Goal: Find specific page/section: Find specific page/section

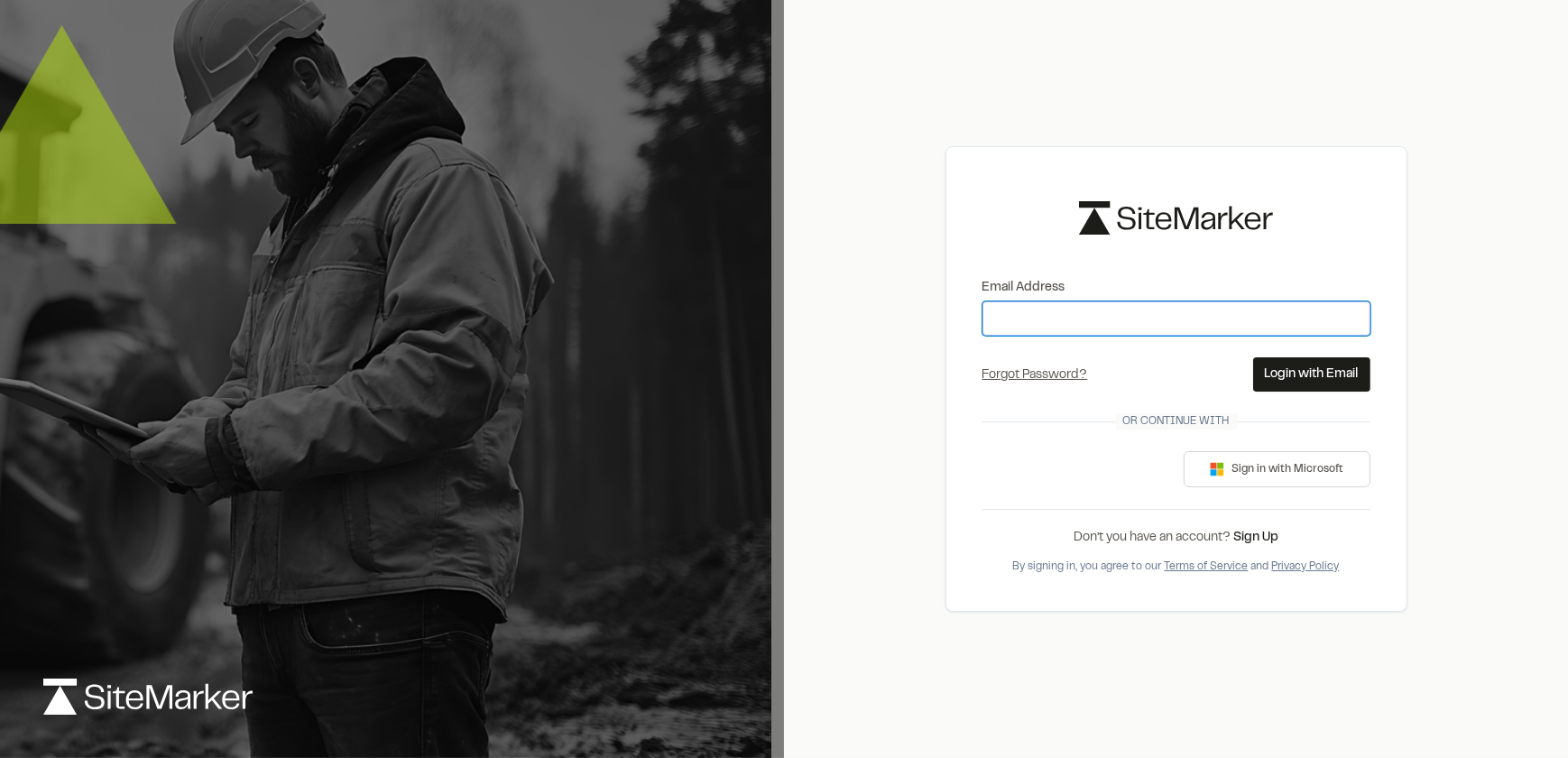
click at [1070, 318] on input "Email Address" at bounding box center [1176, 318] width 388 height 34
type input "**********"
click at [1223, 722] on div "**********" at bounding box center [1176, 379] width 462 height 758
click at [1320, 368] on button "Login with Email" at bounding box center [1312, 374] width 117 height 34
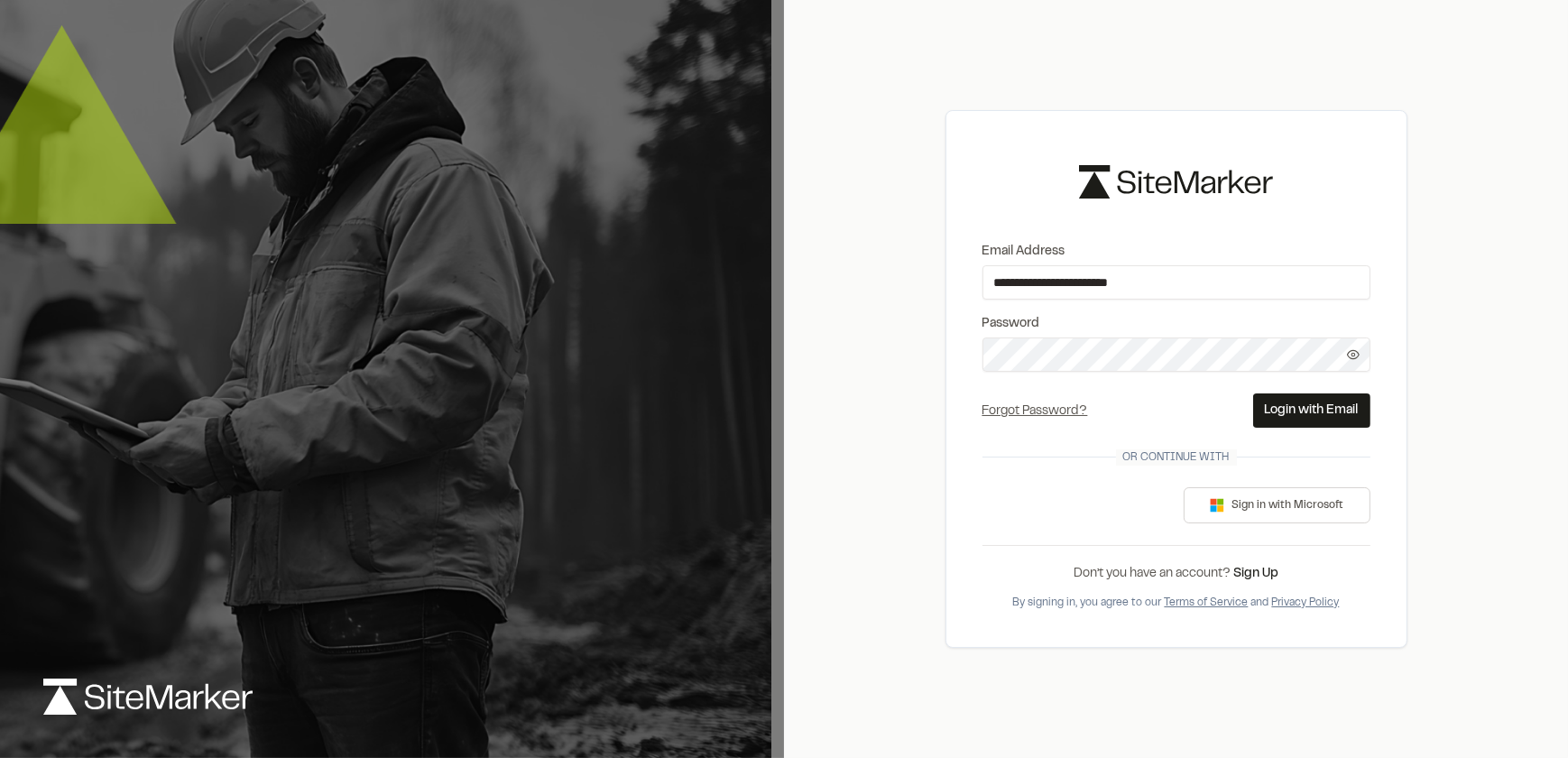
click at [1347, 354] on icon at bounding box center [1353, 355] width 13 height 13
click at [1303, 399] on button "Login with Email" at bounding box center [1312, 410] width 117 height 34
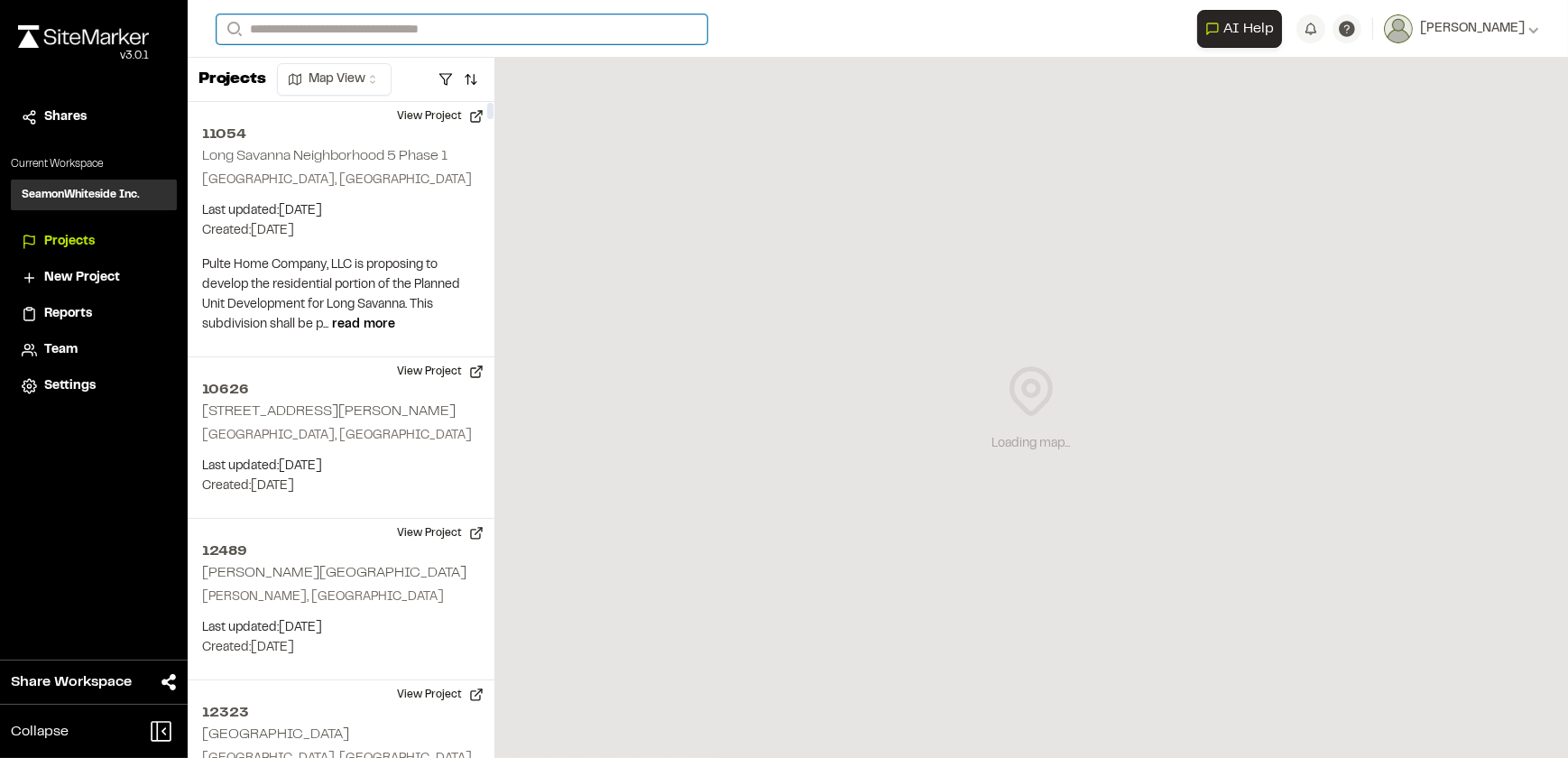
click at [427, 29] on input "Search" at bounding box center [462, 29] width 491 height 30
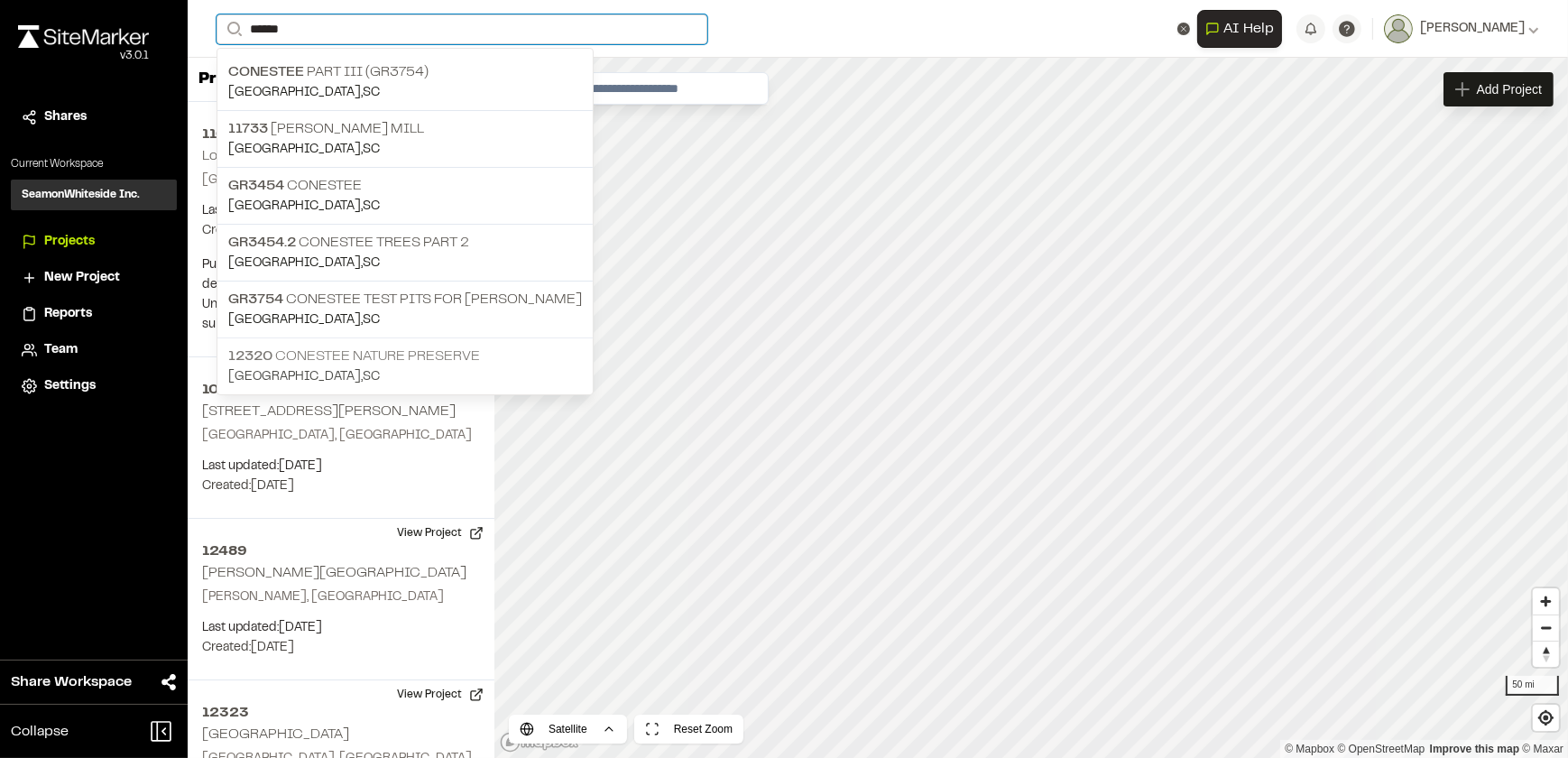
type input "******"
click at [363, 25] on input "******" at bounding box center [462, 29] width 491 height 30
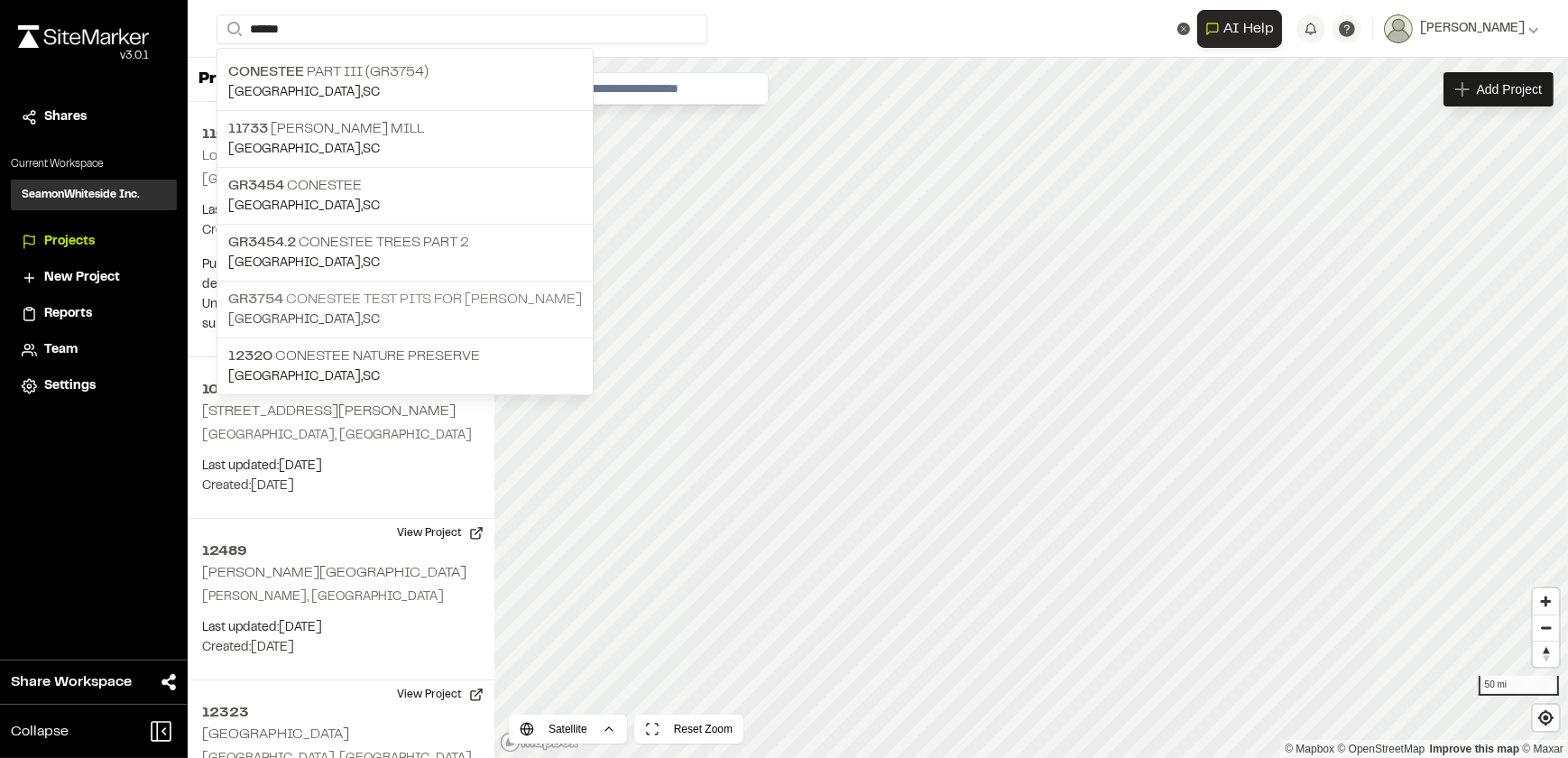
drag, startPoint x: 350, startPoint y: 352, endPoint x: 374, endPoint y: 322, distance: 38.4
click at [350, 352] on p "12320 Conestee Nature Preserve" at bounding box center [405, 357] width 353 height 21
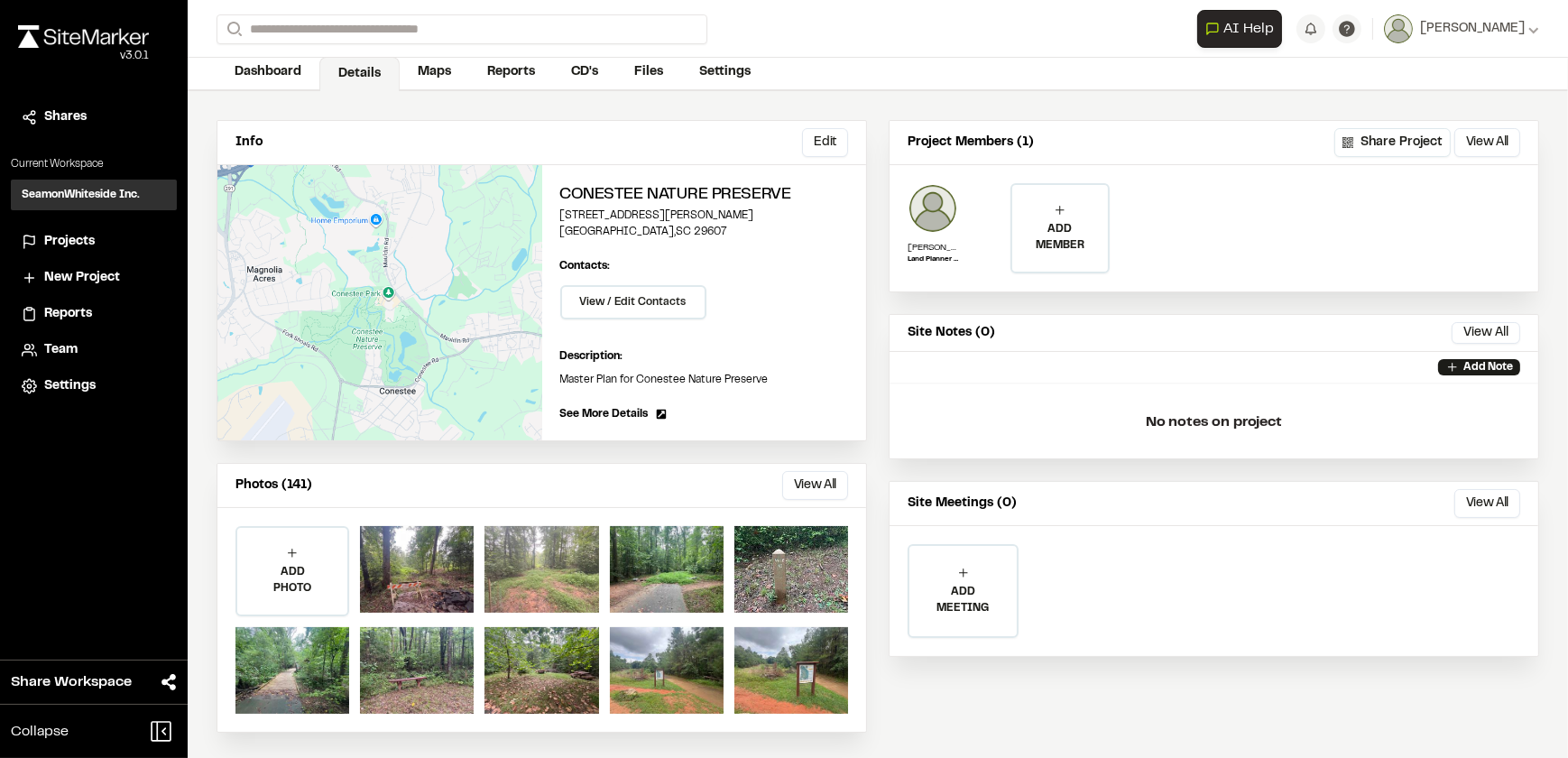
scroll to position [90, 0]
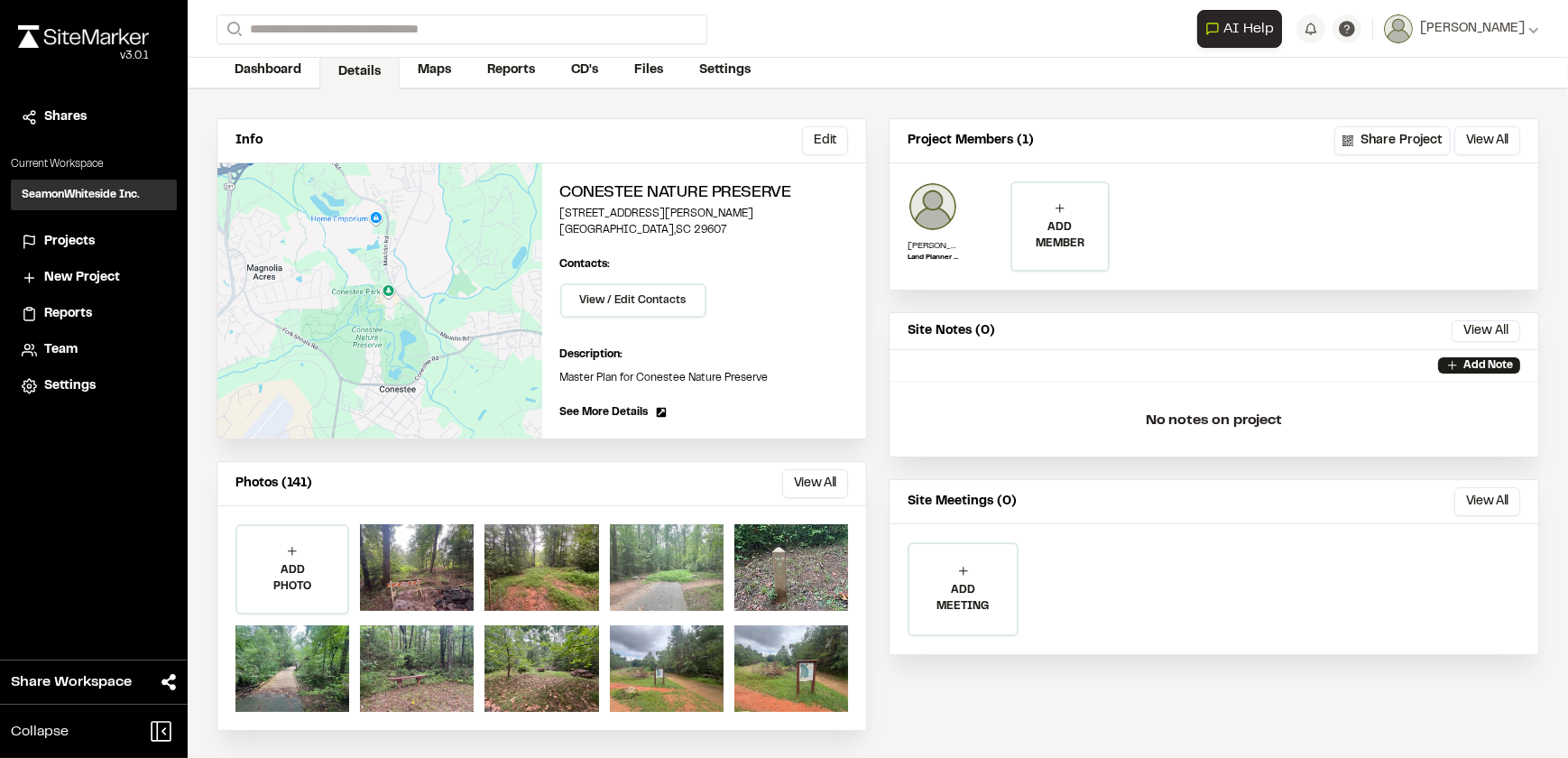
click at [662, 555] on div at bounding box center [667, 568] width 113 height 87
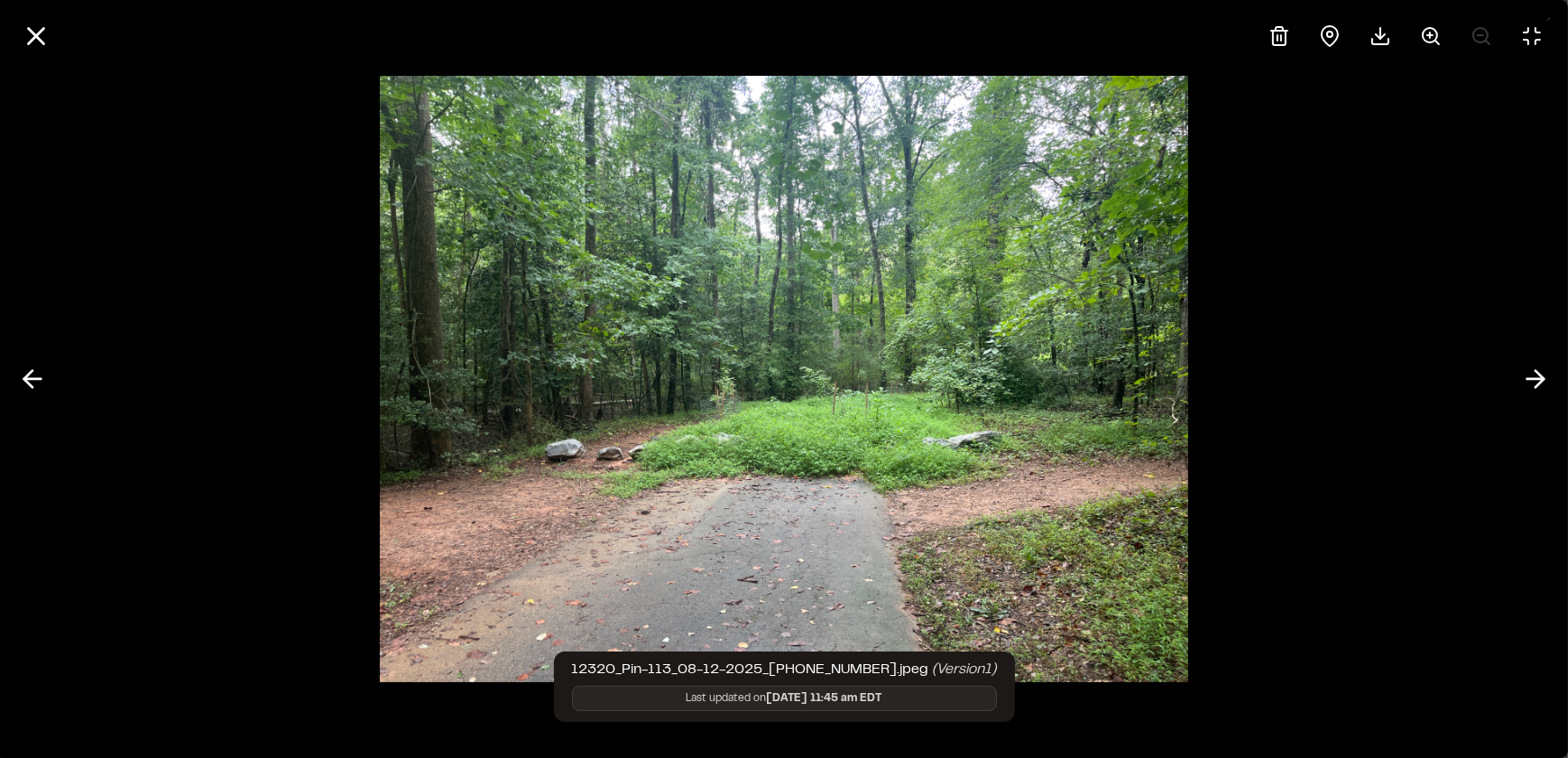
click at [1293, 551] on div at bounding box center [784, 379] width 1568 height 758
click at [1488, 259] on div at bounding box center [784, 379] width 1568 height 758
click at [29, 34] on icon at bounding box center [35, 35] width 30 height 30
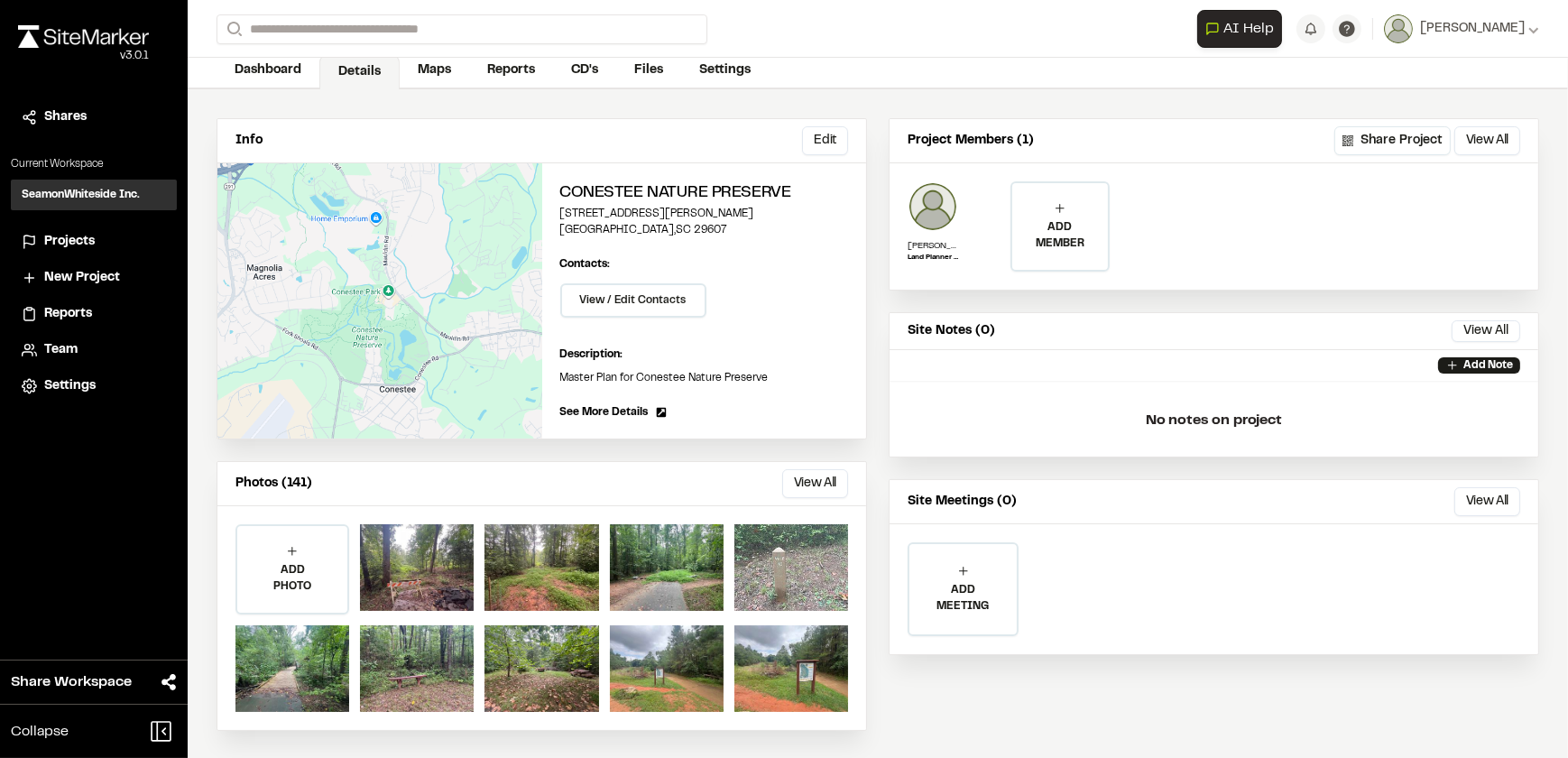
click at [776, 575] on div at bounding box center [791, 568] width 113 height 87
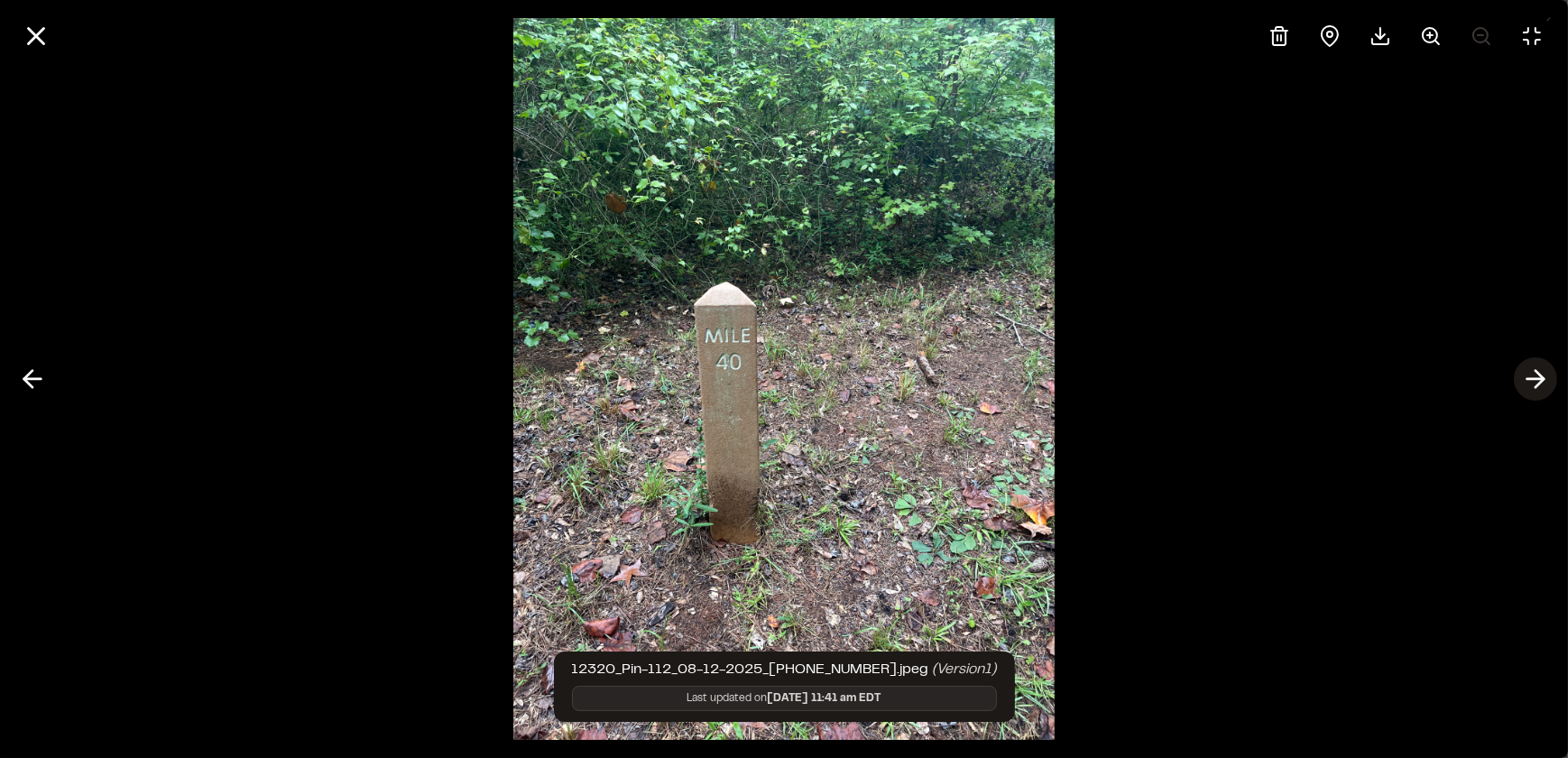
click at [1535, 376] on icon at bounding box center [1536, 378] width 29 height 30
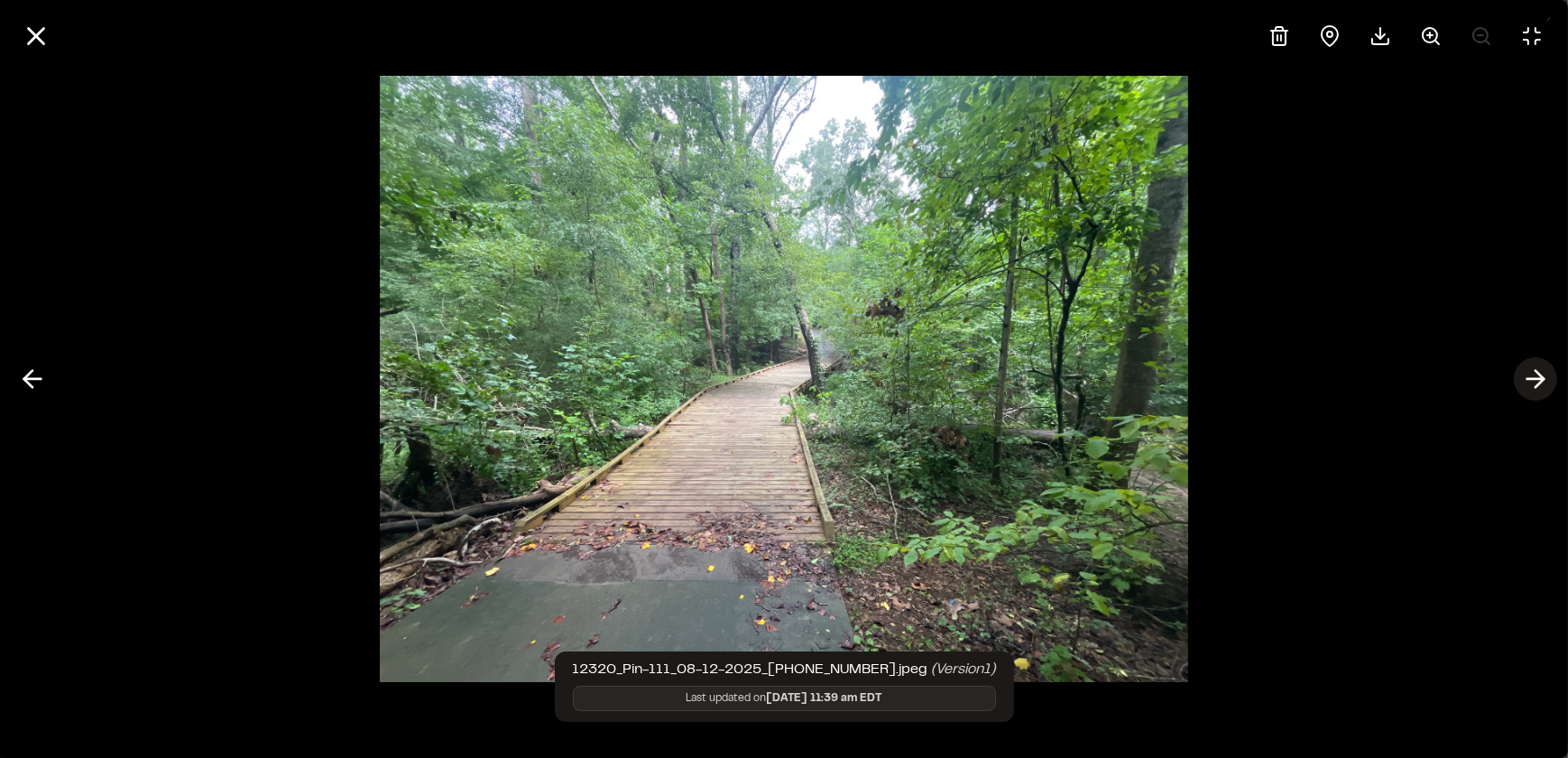
click at [1535, 376] on icon at bounding box center [1536, 378] width 29 height 30
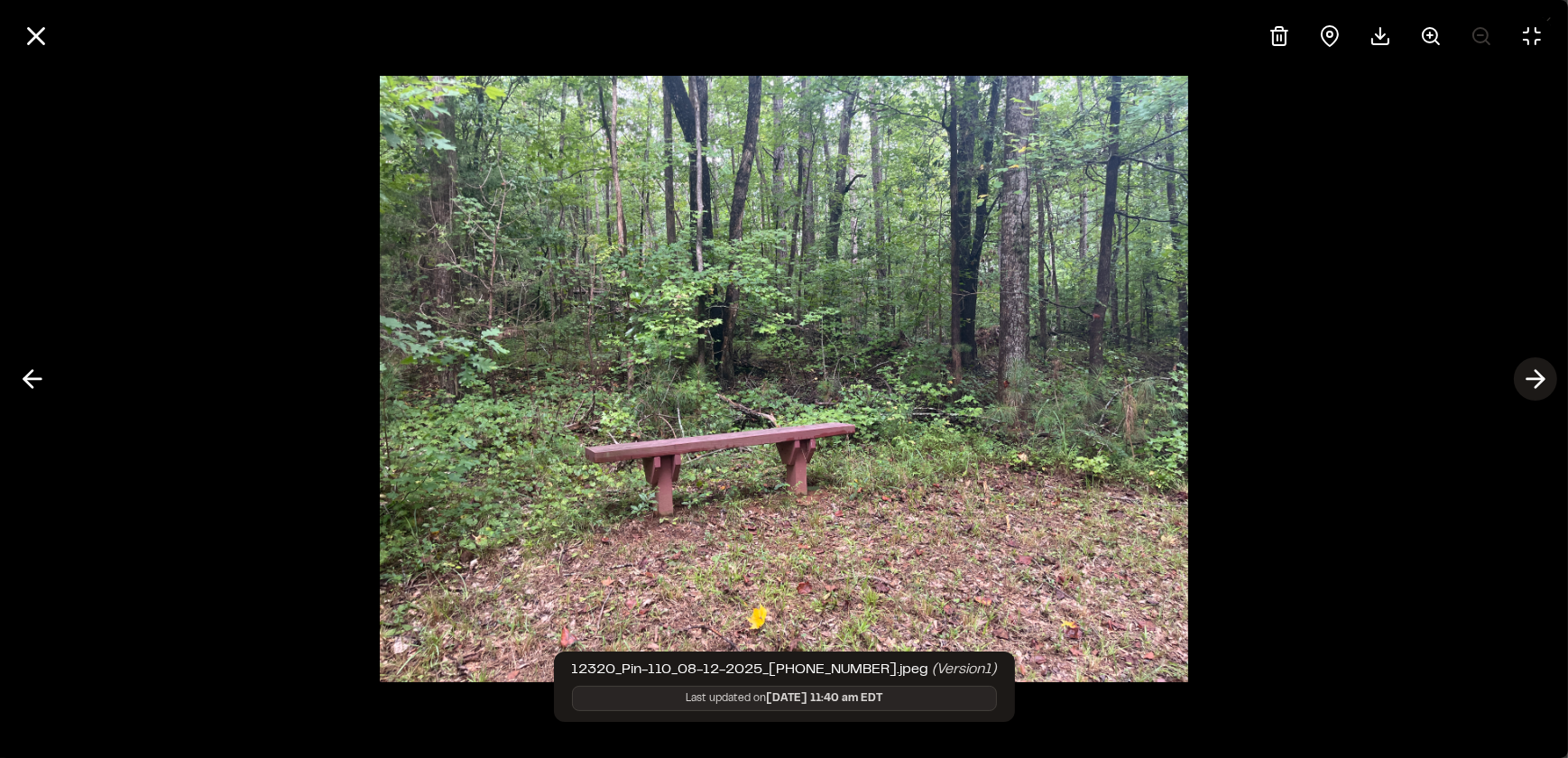
click at [1535, 376] on icon at bounding box center [1536, 378] width 29 height 30
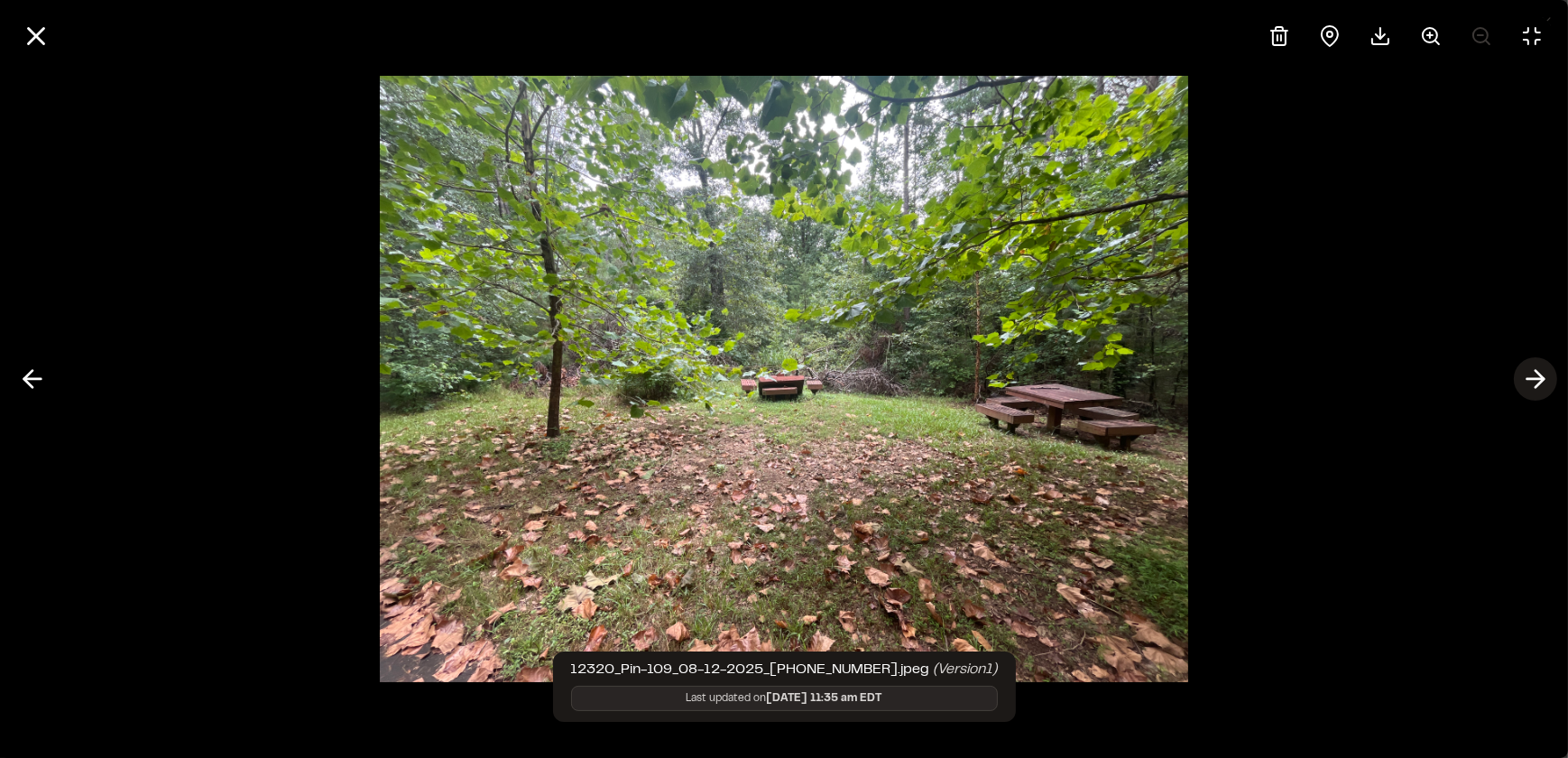
click at [1535, 376] on icon at bounding box center [1536, 378] width 29 height 30
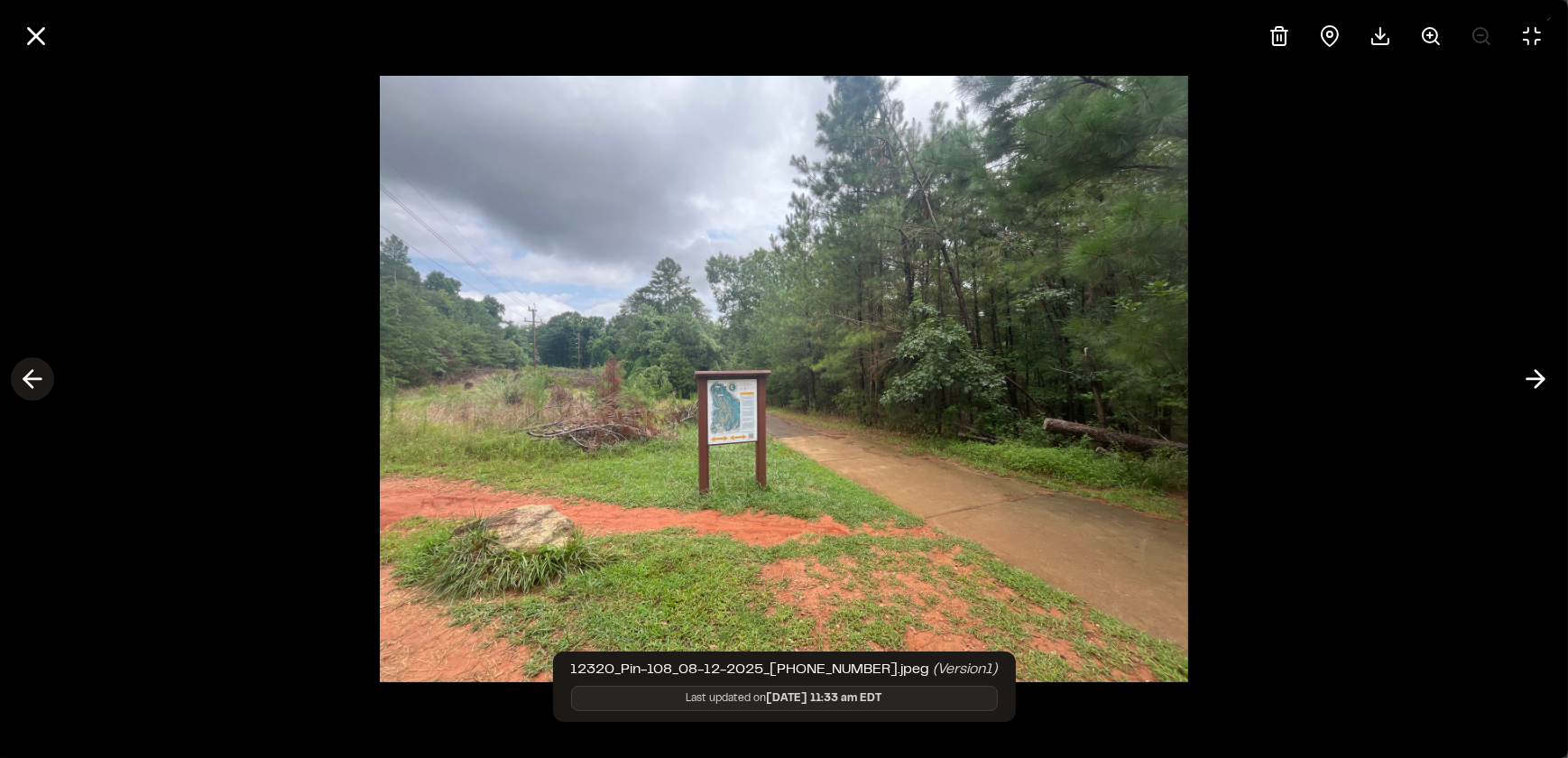
click at [26, 387] on icon at bounding box center [32, 378] width 29 height 30
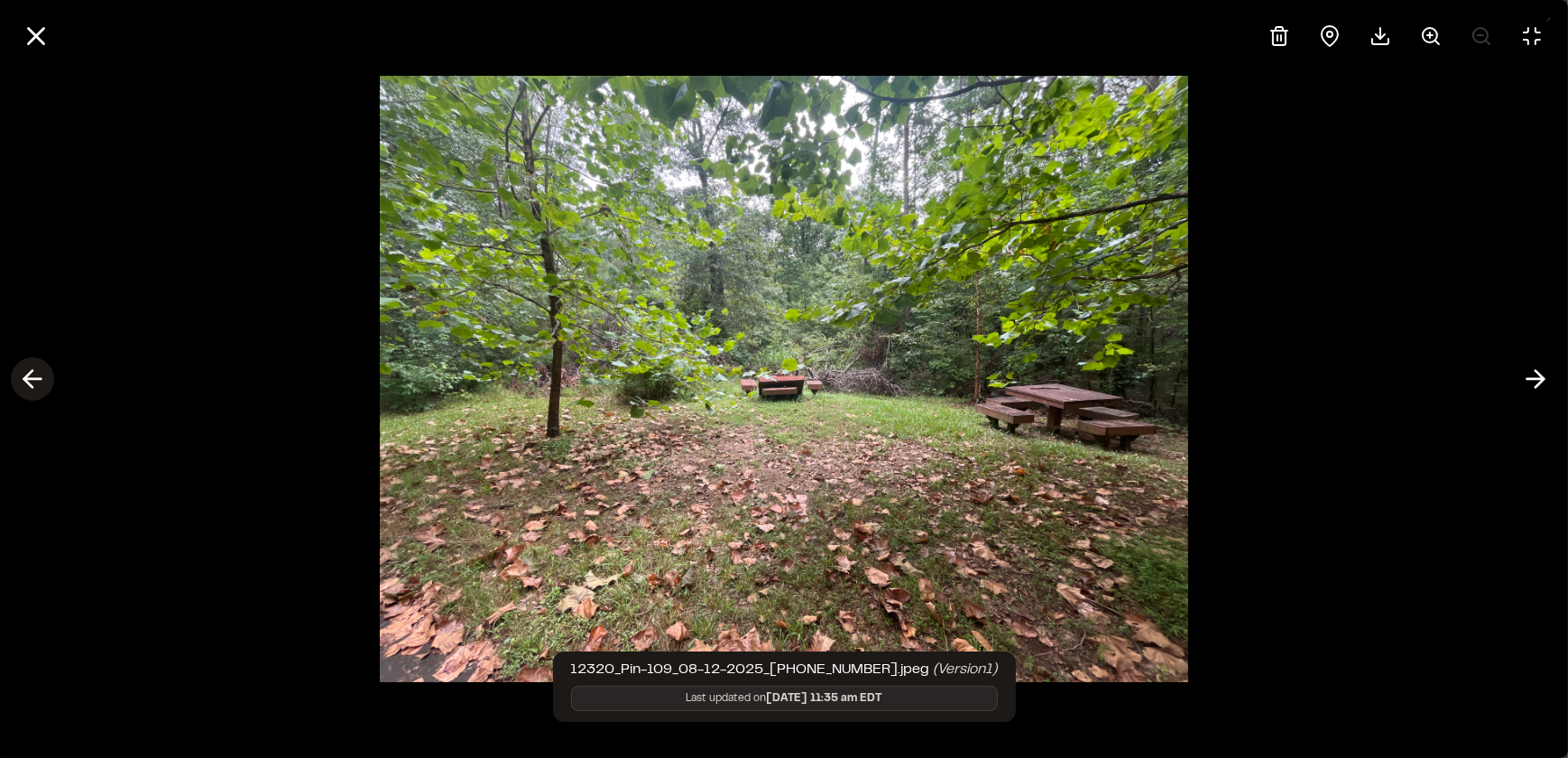
click at [26, 387] on icon at bounding box center [32, 378] width 29 height 30
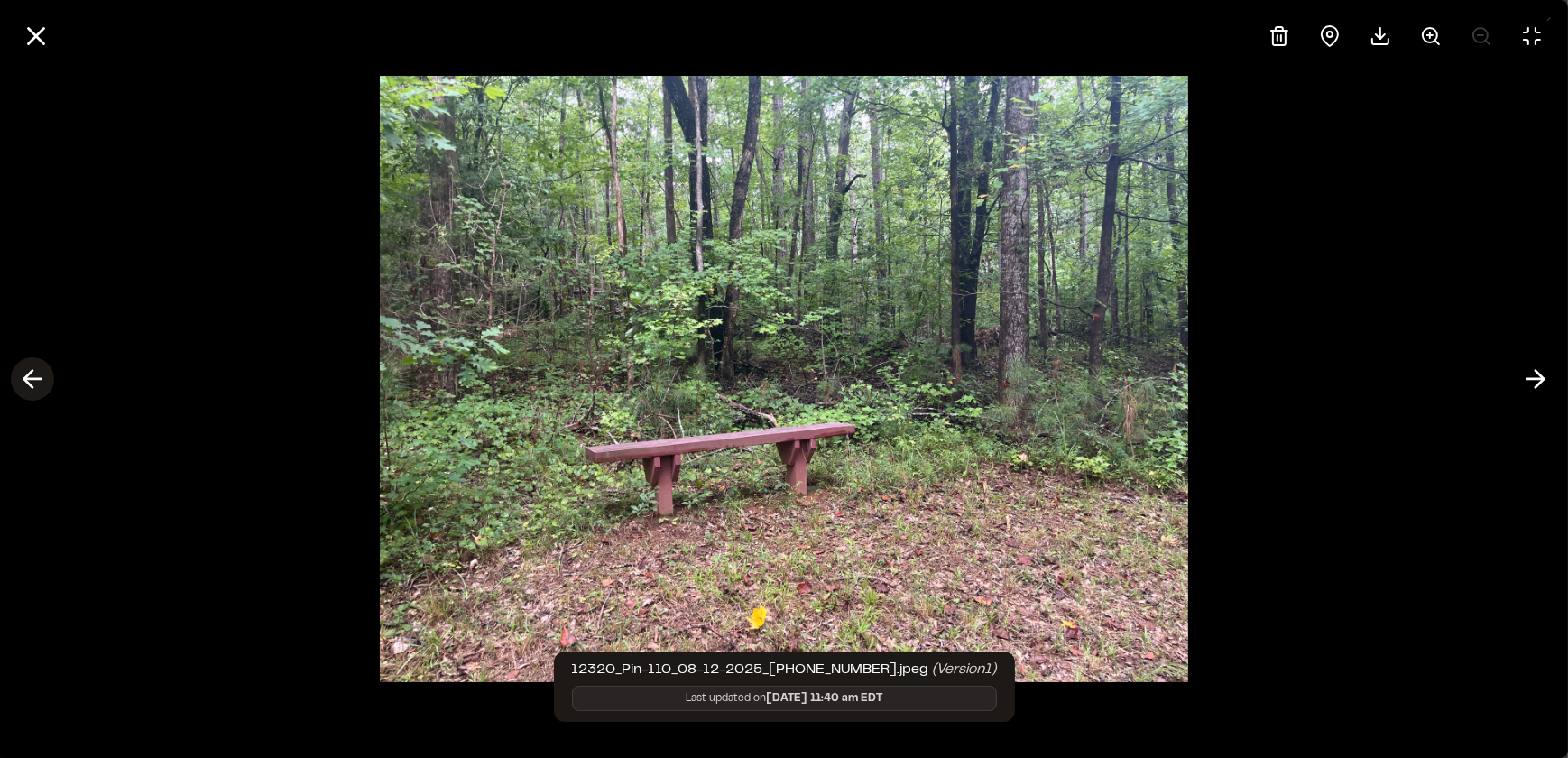
click at [26, 387] on icon at bounding box center [32, 378] width 29 height 30
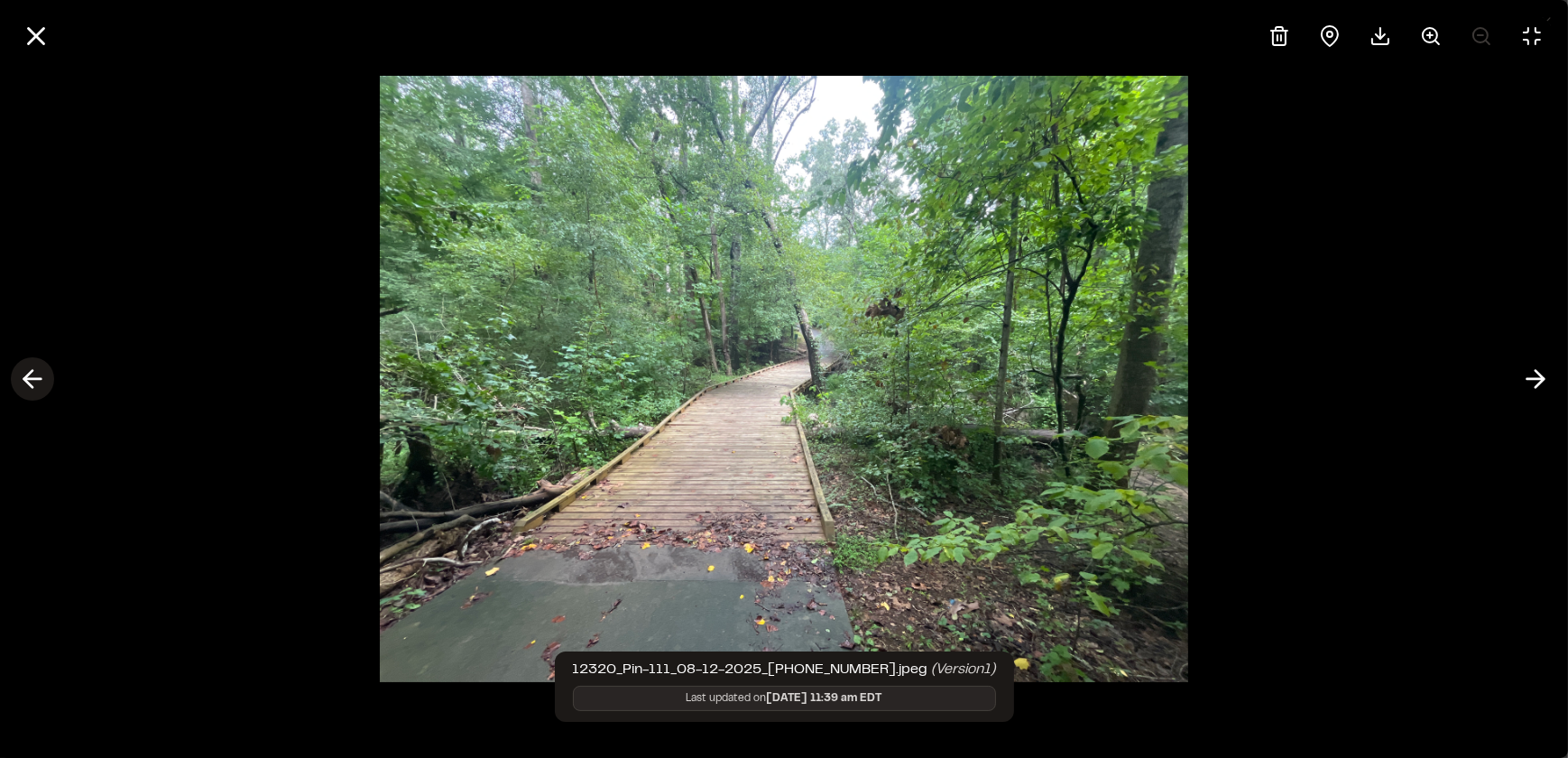
click at [26, 387] on icon at bounding box center [32, 378] width 29 height 30
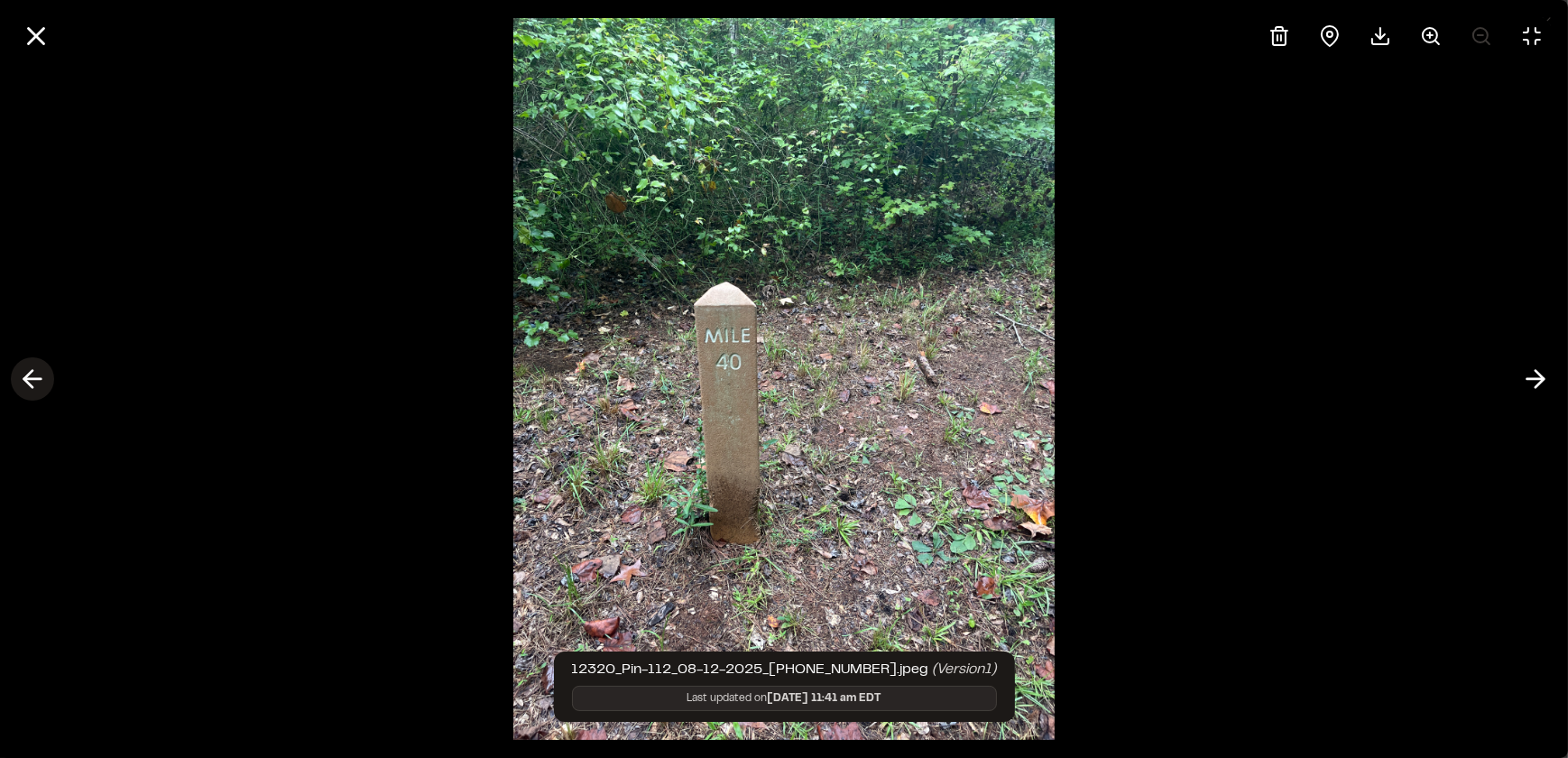
click at [26, 387] on icon at bounding box center [32, 378] width 29 height 30
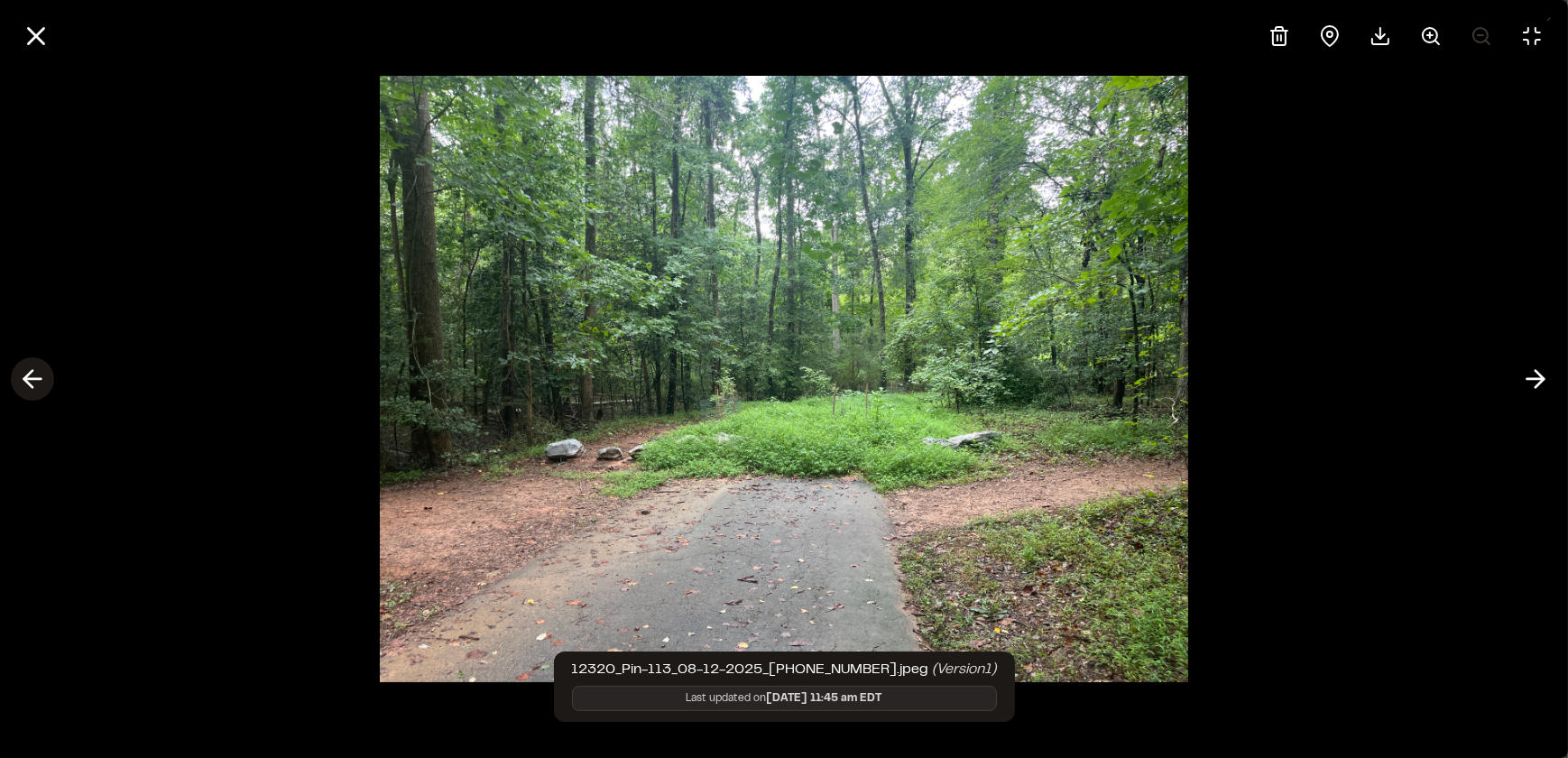
click at [26, 387] on icon at bounding box center [32, 378] width 29 height 30
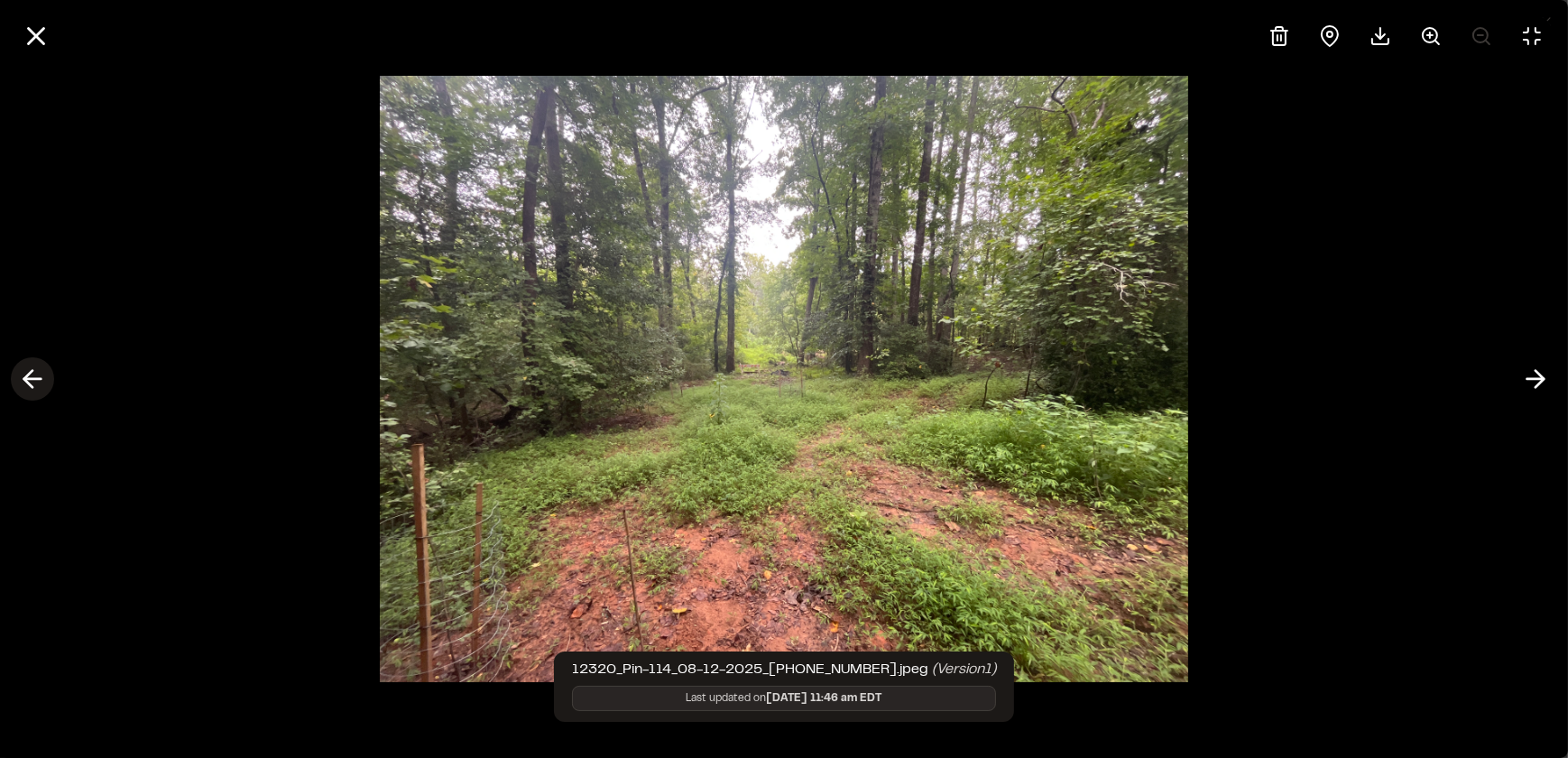
click at [26, 387] on icon at bounding box center [32, 378] width 29 height 30
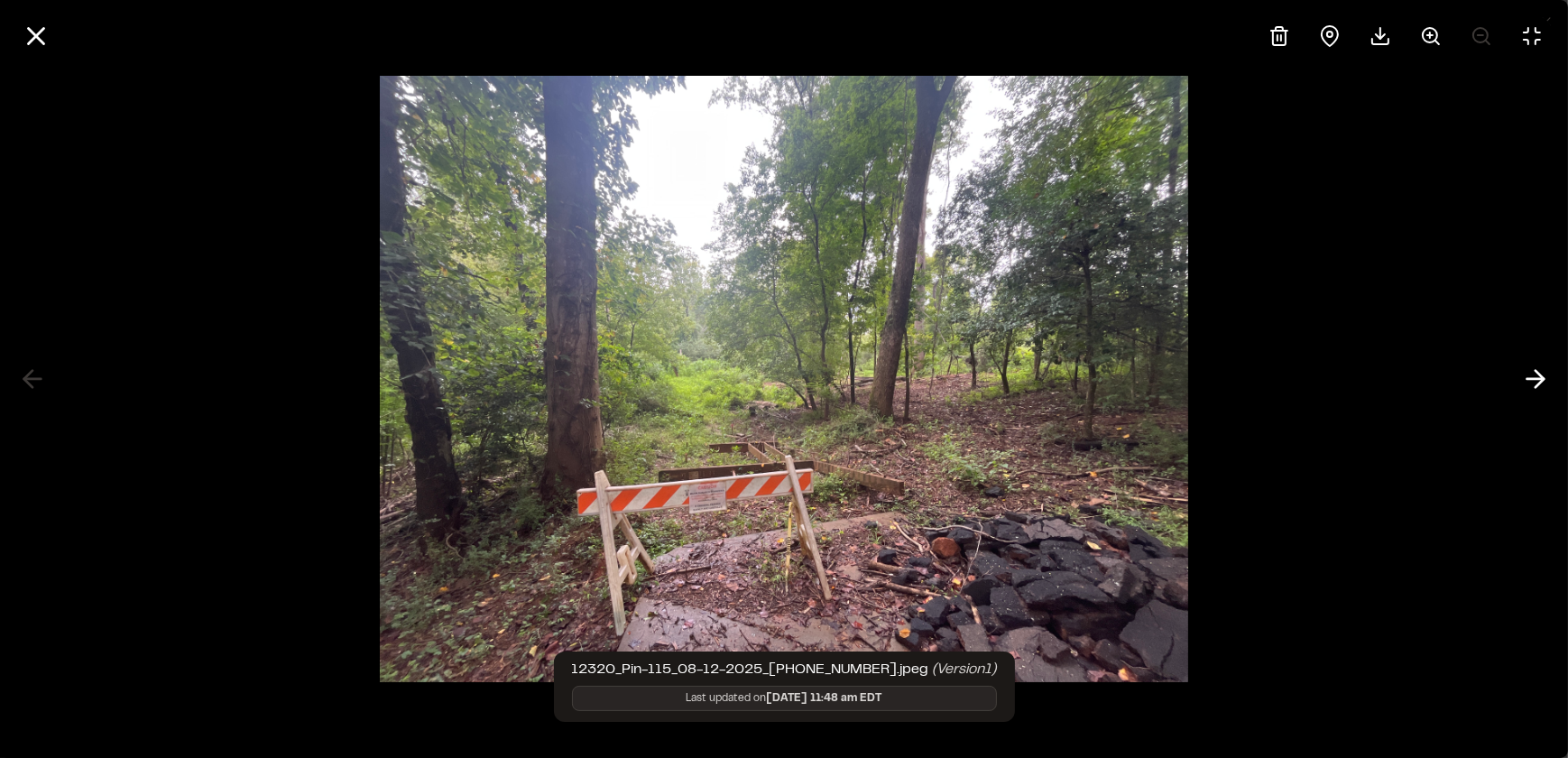
click at [24, 388] on div at bounding box center [784, 379] width 1568 height 758
click at [1544, 370] on icon at bounding box center [1536, 378] width 29 height 30
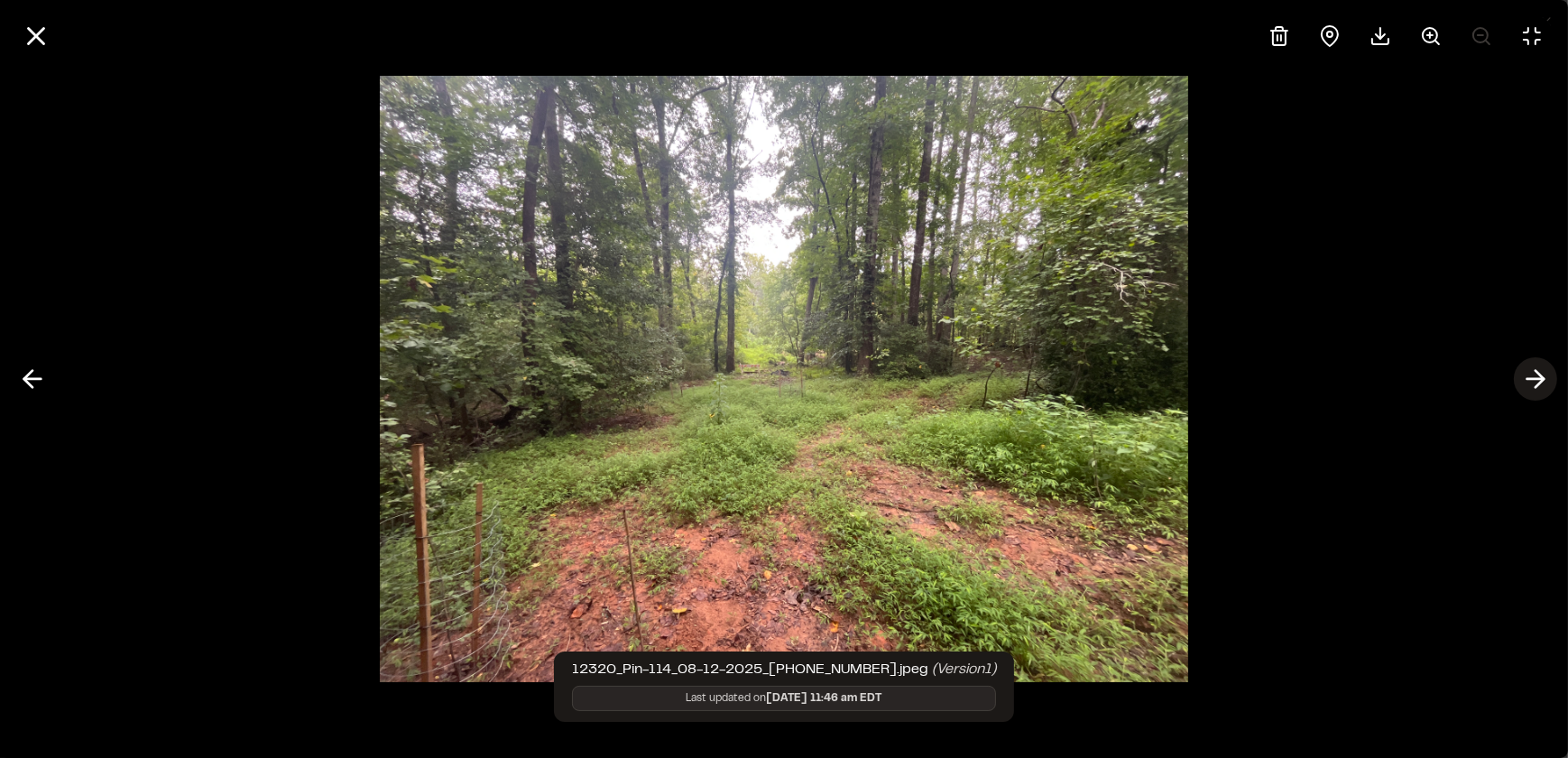
click at [1540, 373] on polyline at bounding box center [1540, 380] width 8 height 18
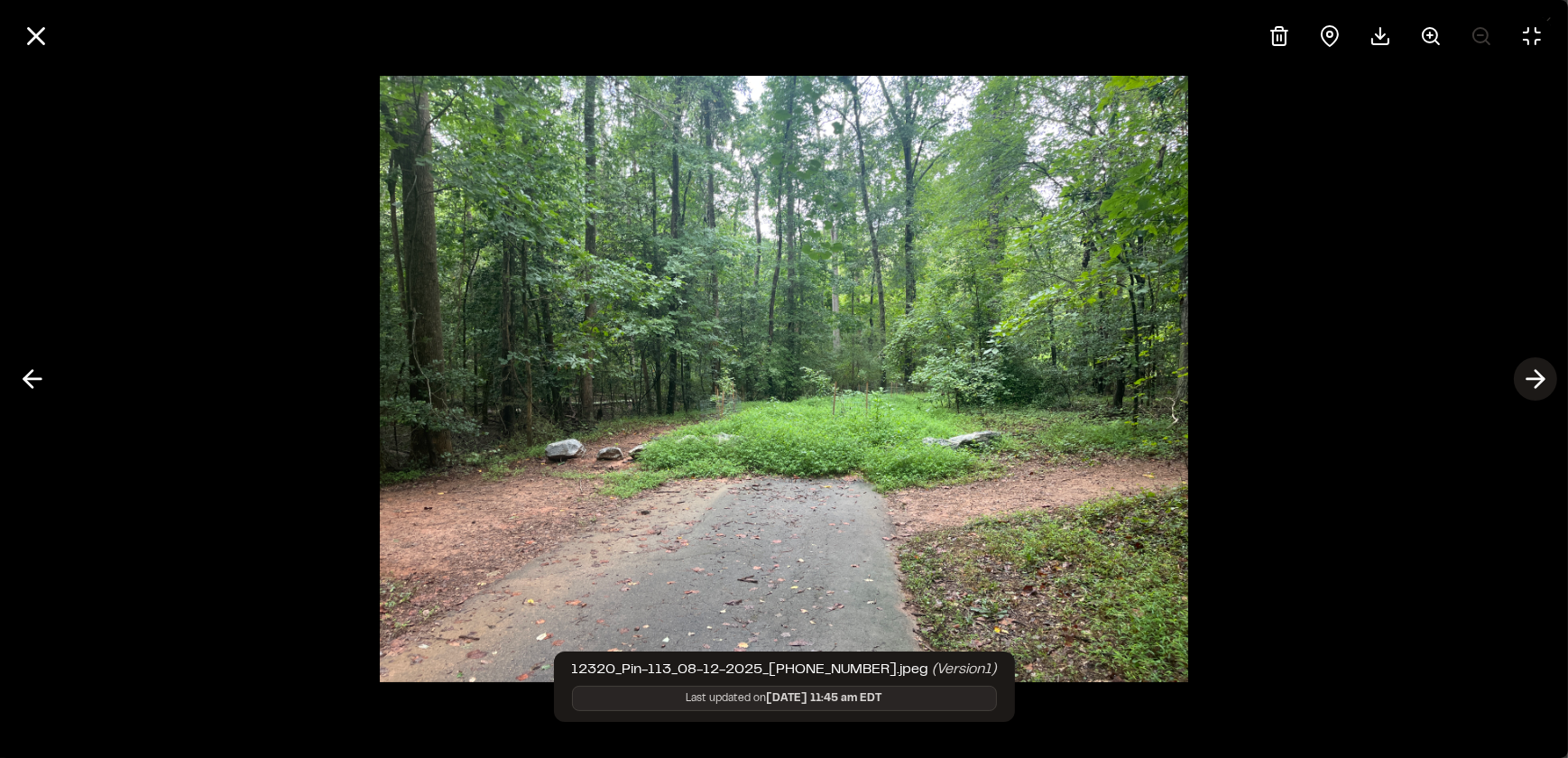
click at [1540, 373] on polyline at bounding box center [1540, 380] width 8 height 18
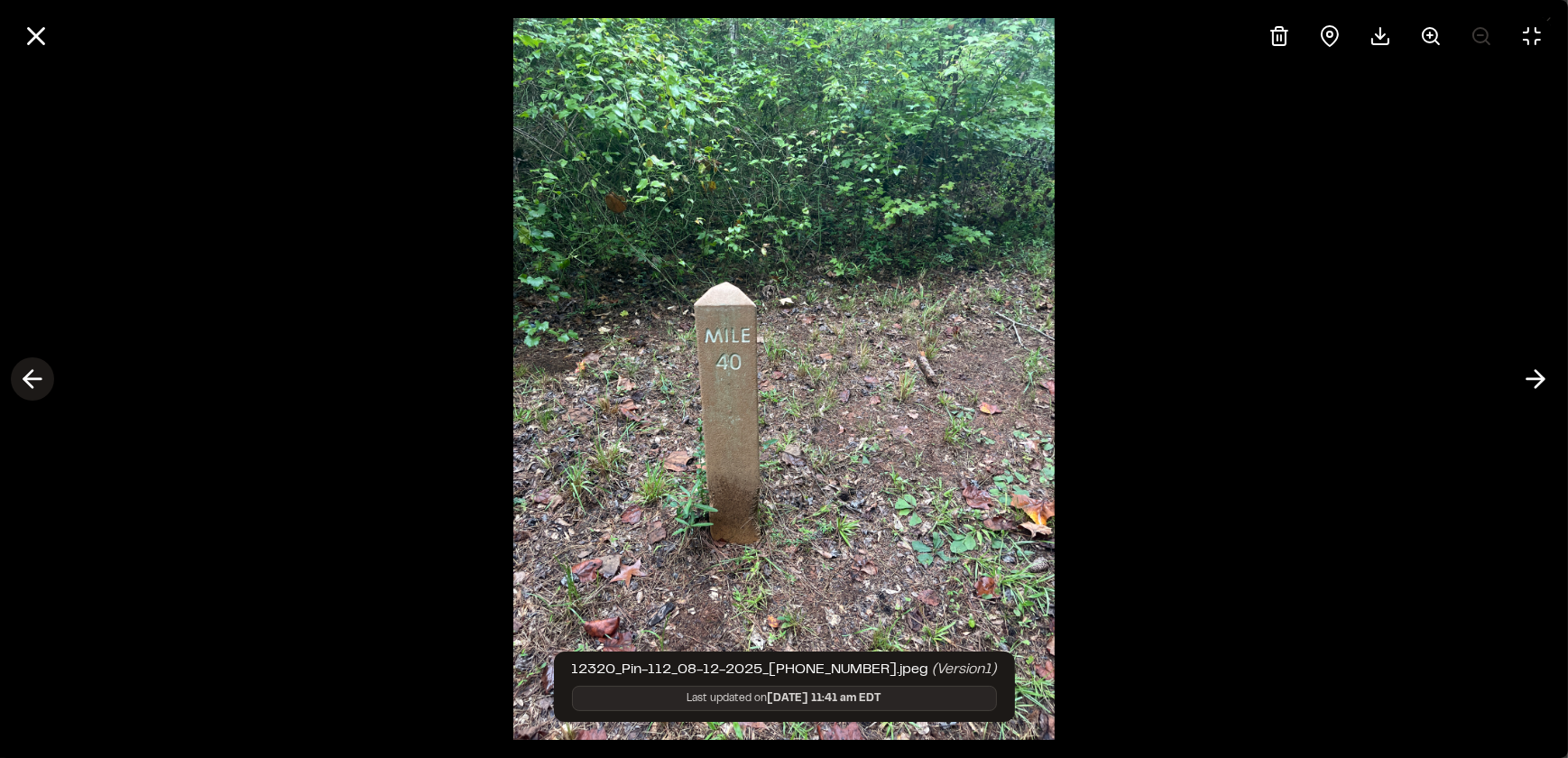
click at [18, 377] on icon at bounding box center [32, 378] width 29 height 30
